Goal: Information Seeking & Learning: Learn about a topic

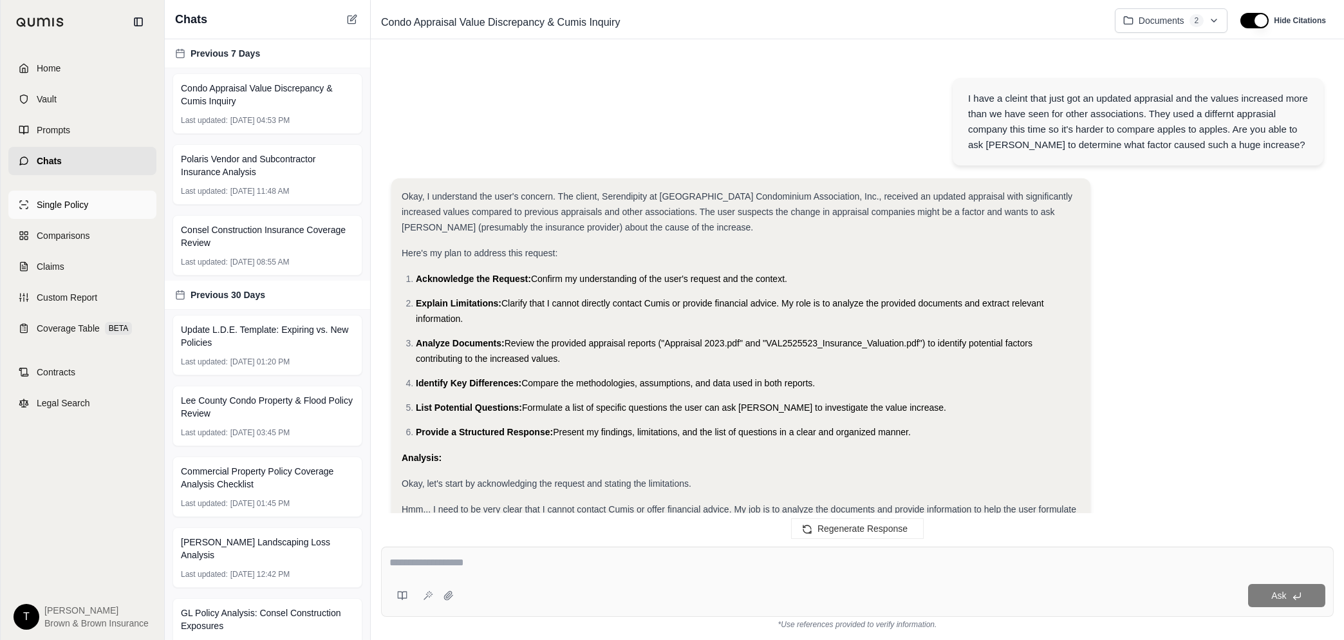
scroll to position [3453, 0]
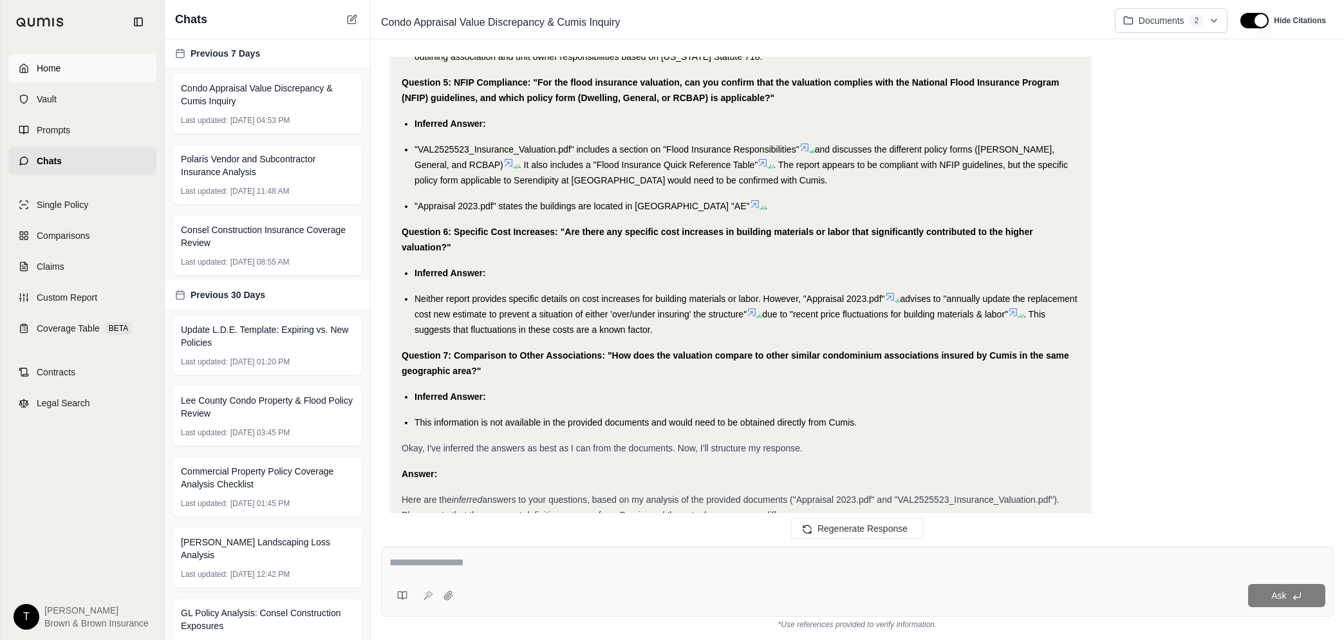
click at [42, 61] on link "Home" at bounding box center [82, 68] width 148 height 28
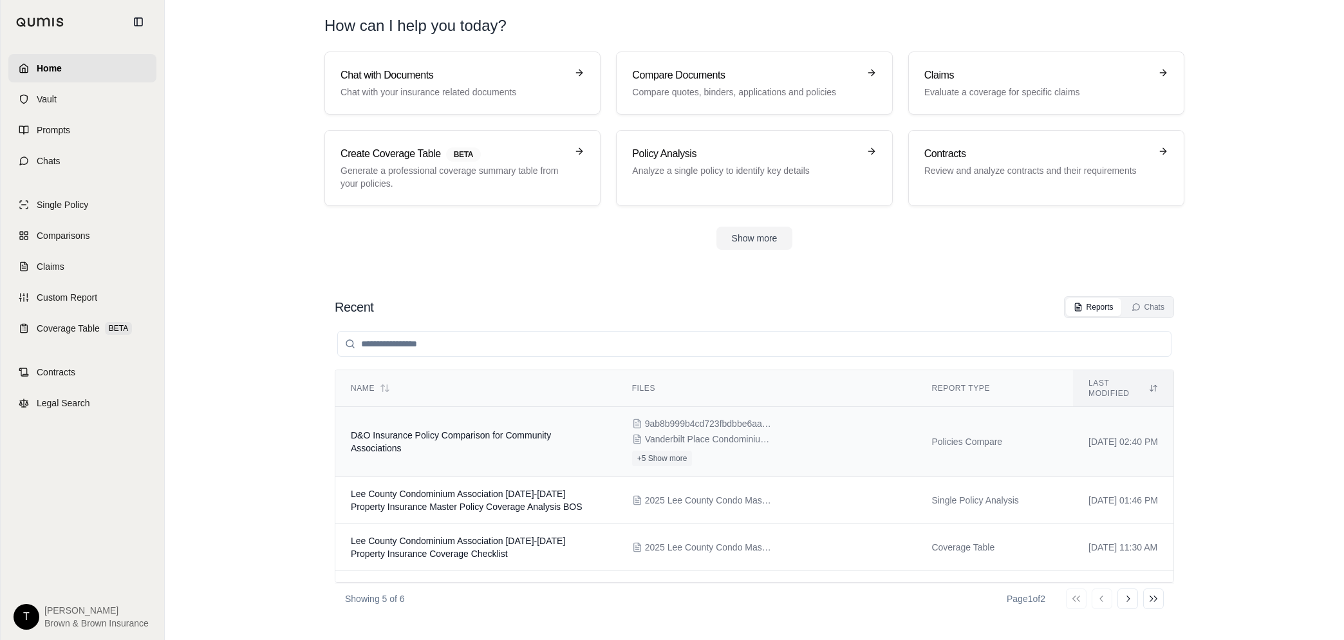
click at [559, 420] on td "D&O Insurance Policy Comparison for Community Associations" at bounding box center [475, 442] width 281 height 70
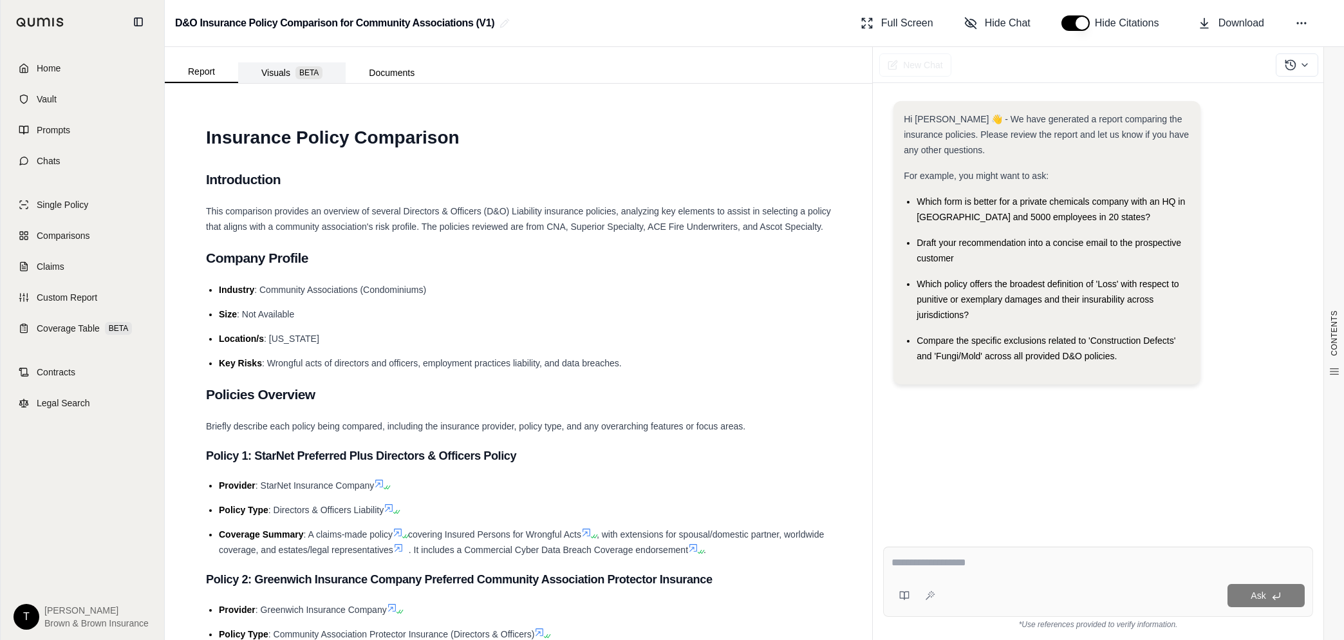
click at [283, 75] on button "Visuals BETA" at bounding box center [292, 72] width 108 height 21
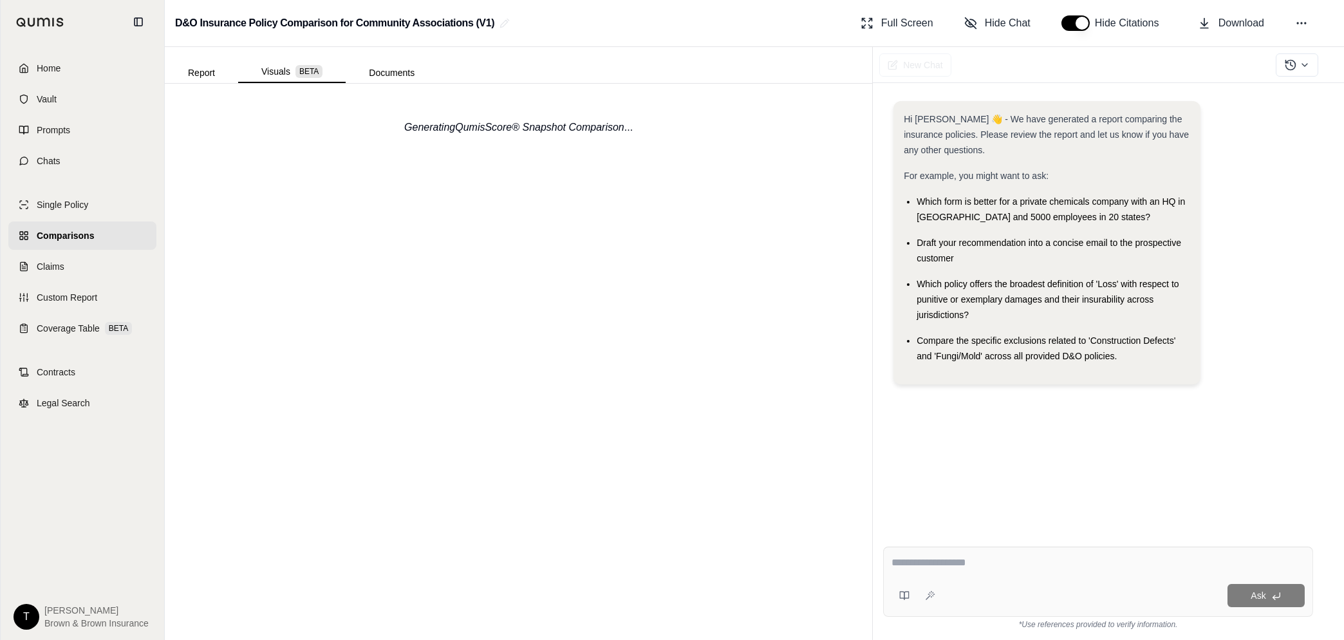
click at [204, 70] on button "Report" at bounding box center [201, 72] width 73 height 21
